Goal: Find specific page/section

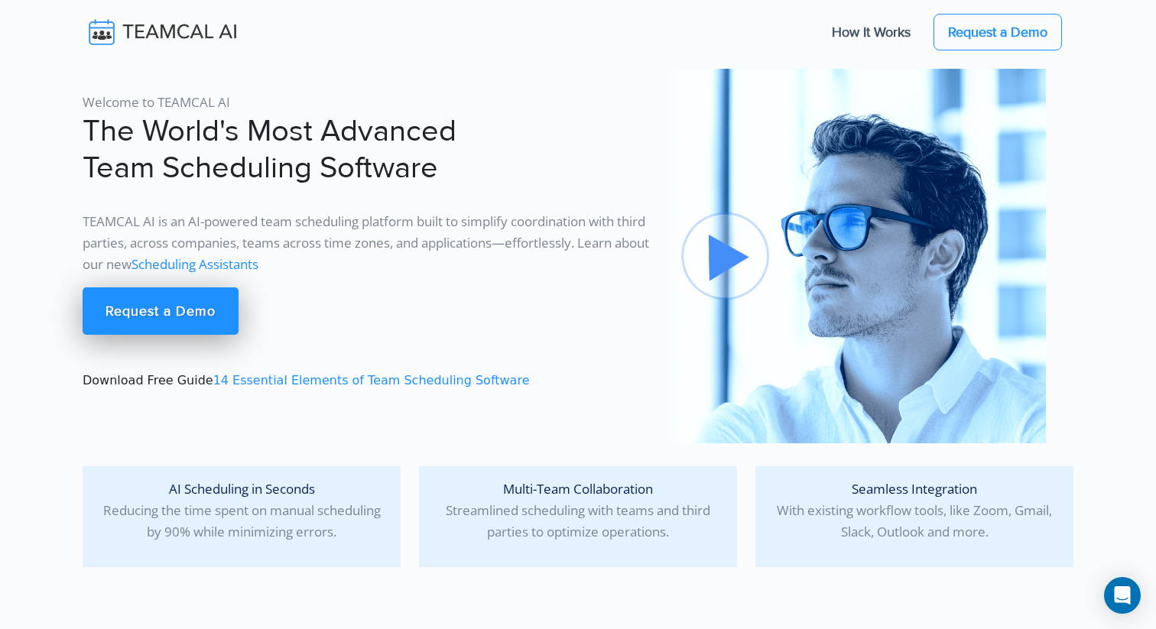
click at [99, 23] on img at bounding box center [174, 32] width 182 height 32
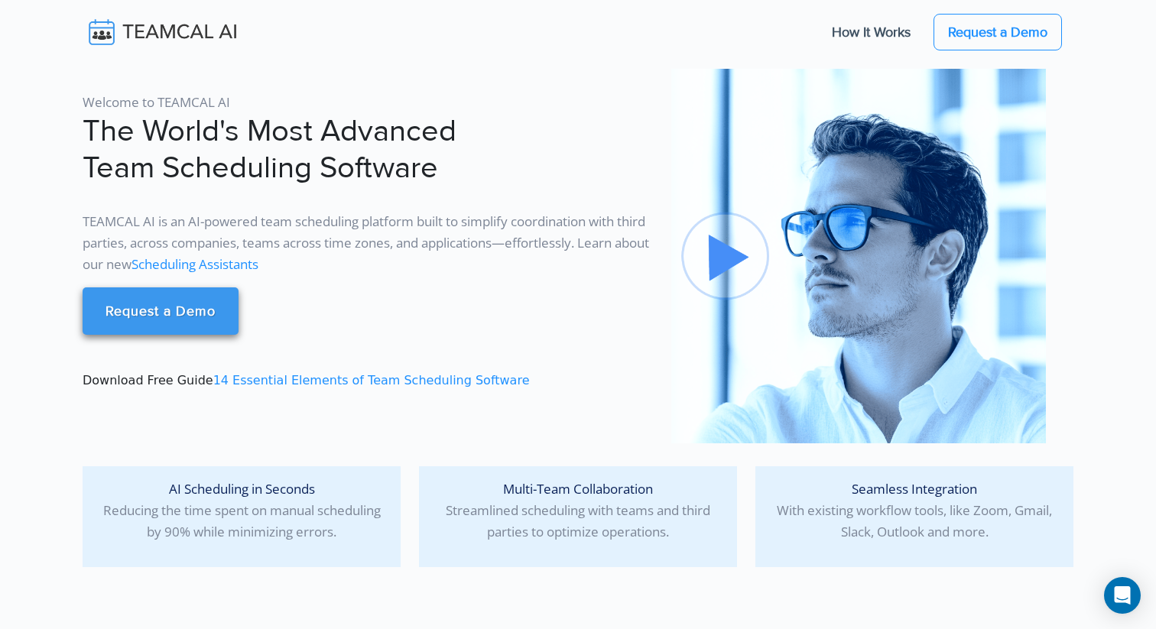
click at [220, 300] on link "Request a Demo" at bounding box center [161, 311] width 156 height 47
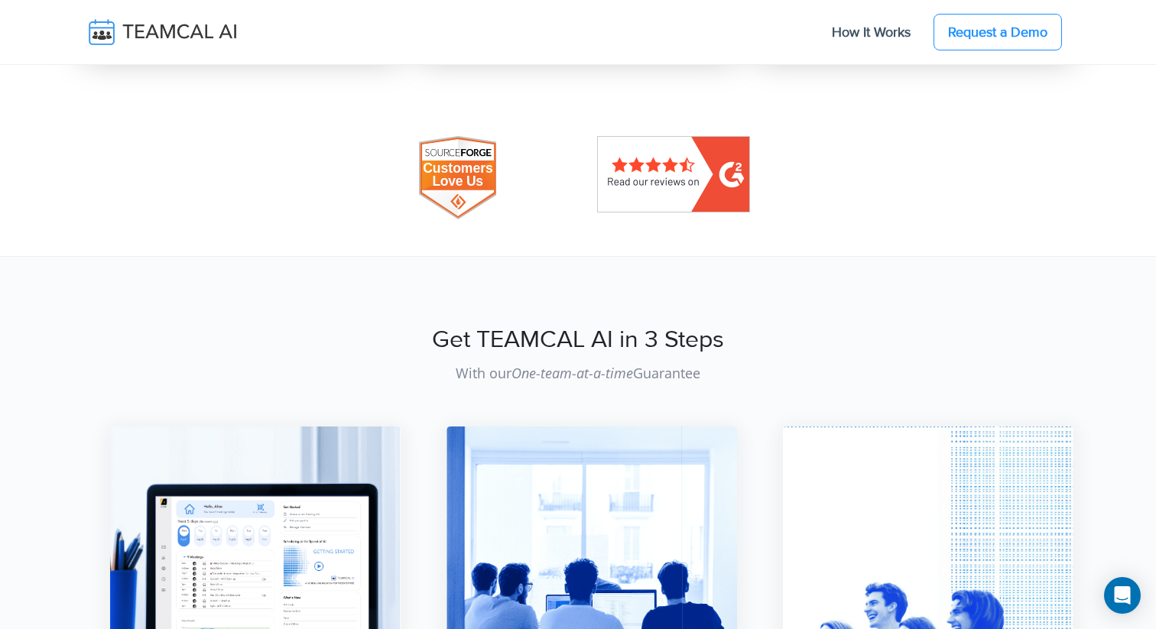
scroll to position [1455, 0]
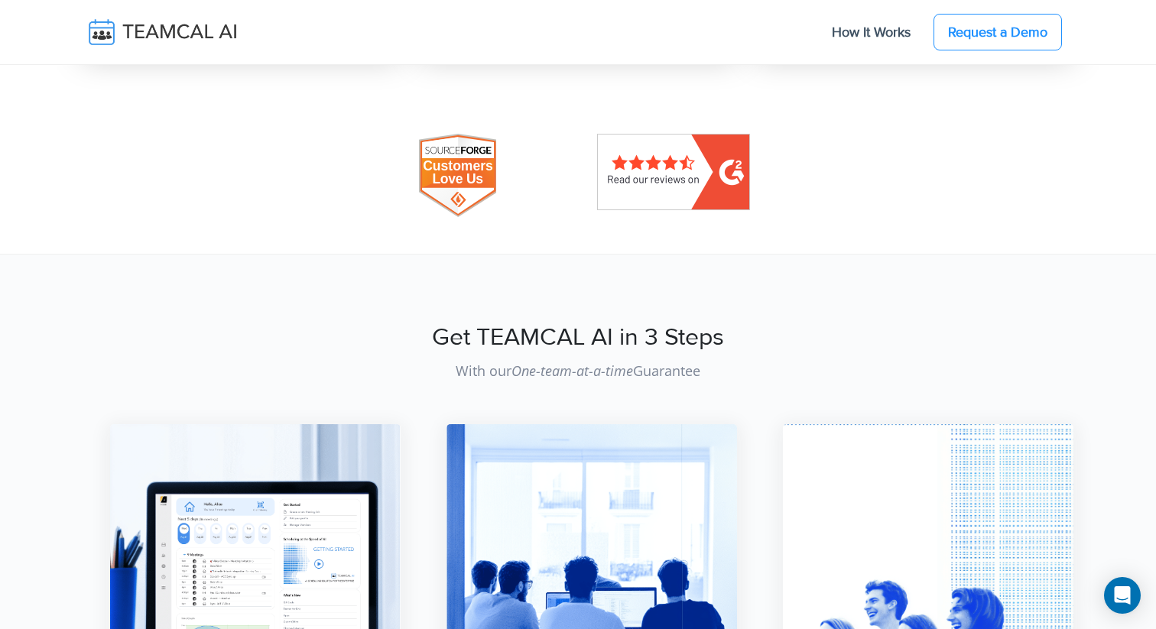
click at [643, 199] on img at bounding box center [673, 172] width 153 height 76
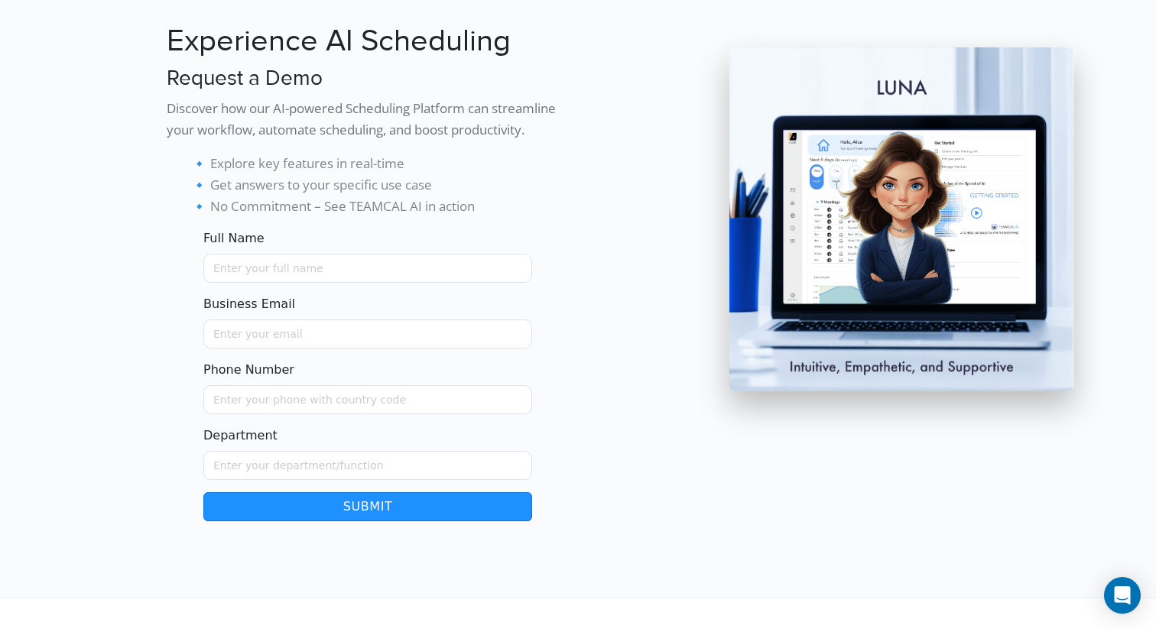
scroll to position [0, 0]
